Goal: Task Accomplishment & Management: Manage account settings

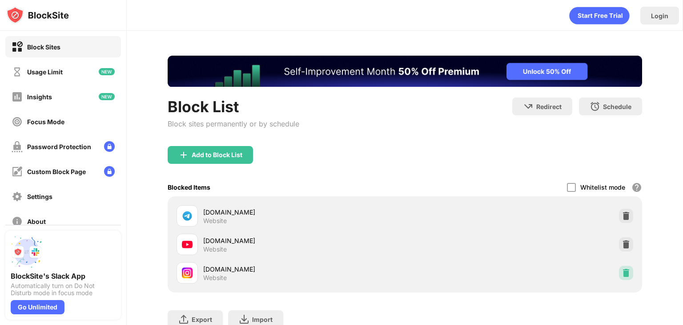
click at [622, 271] on img at bounding box center [626, 272] width 9 height 9
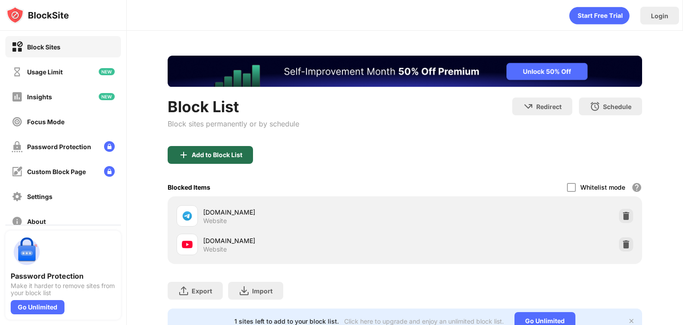
click at [213, 154] on div "Add to Block List" at bounding box center [217, 154] width 51 height 7
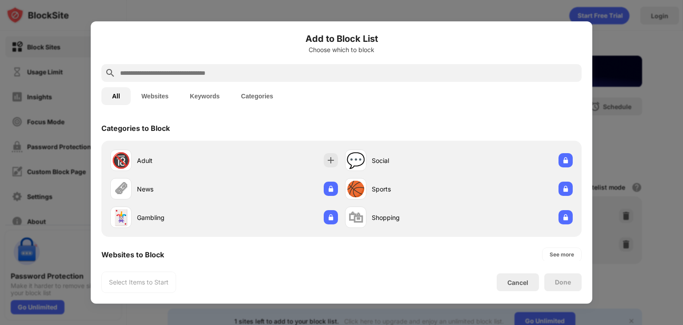
click at [205, 72] on input "text" at bounding box center [348, 73] width 459 height 11
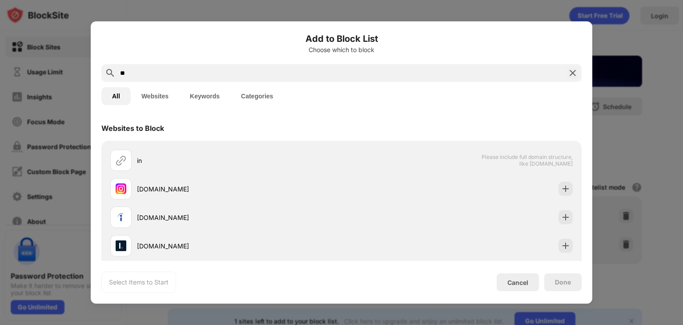
type input "**"
click at [249, 181] on div "[DOMAIN_NAME]" at bounding box center [225, 188] width 231 height 21
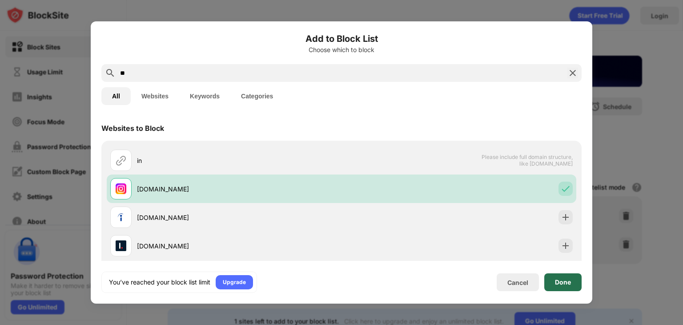
click at [572, 281] on div "Done" at bounding box center [562, 282] width 37 height 18
